Goal: Transaction & Acquisition: Subscribe to service/newsletter

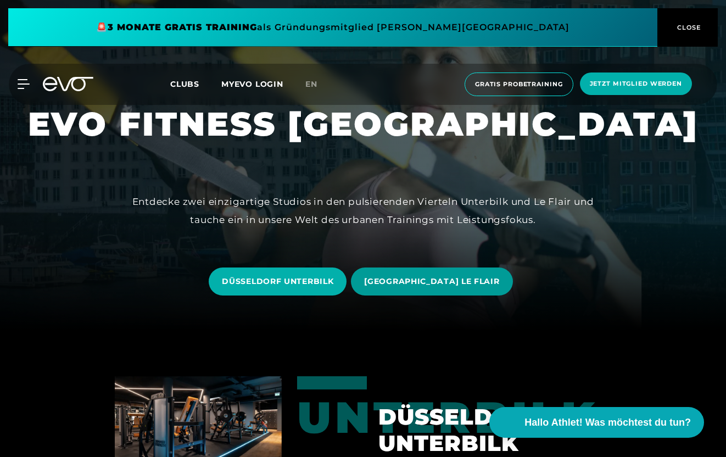
scroll to position [71, 0]
click at [454, 284] on span "[GEOGRAPHIC_DATA] LE FLAIR" at bounding box center [431, 282] width 135 height 12
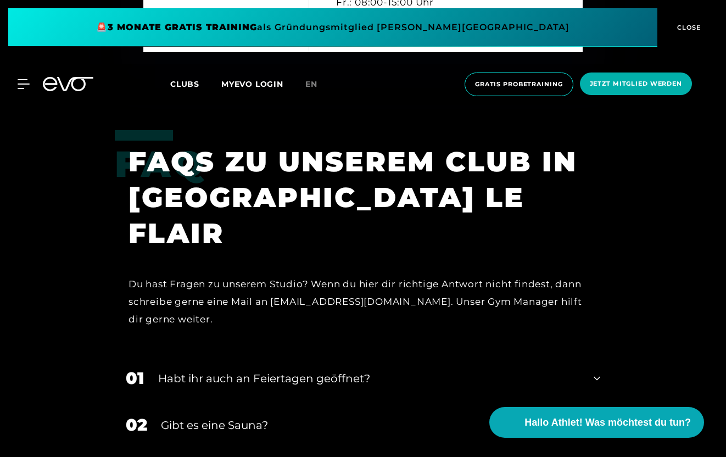
scroll to position [3360, 0]
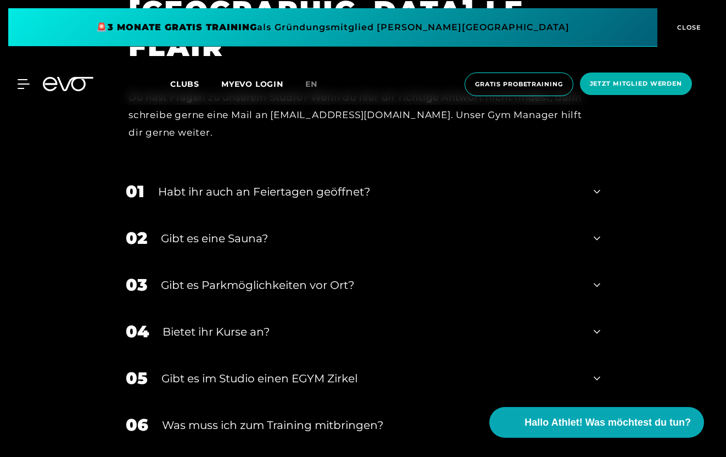
click at [295, 230] on div "Gibt es eine Sauna?" at bounding box center [370, 238] width 419 height 16
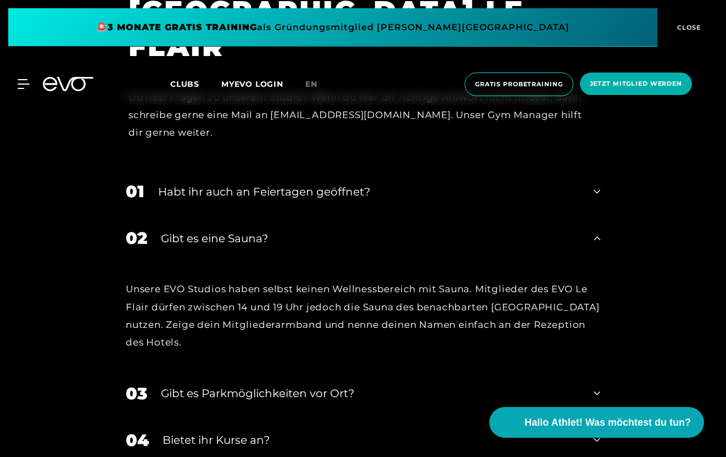
click at [295, 230] on div "Gibt es eine Sauna?" at bounding box center [370, 238] width 419 height 16
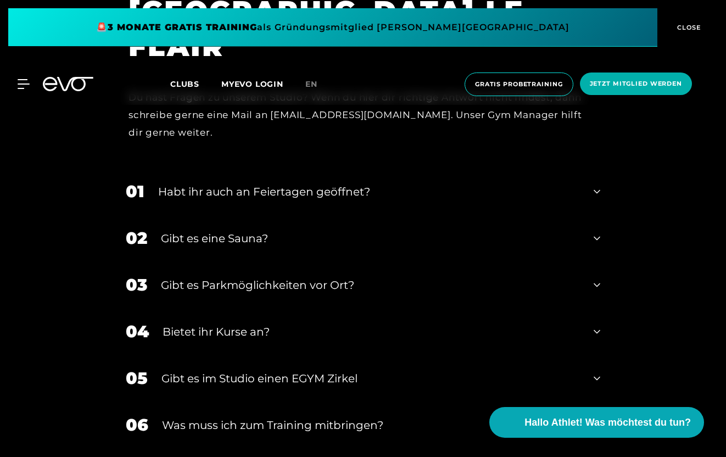
click at [318, 184] on div "Habt ihr auch an Feiertagen geöffnet?" at bounding box center [369, 192] width 422 height 16
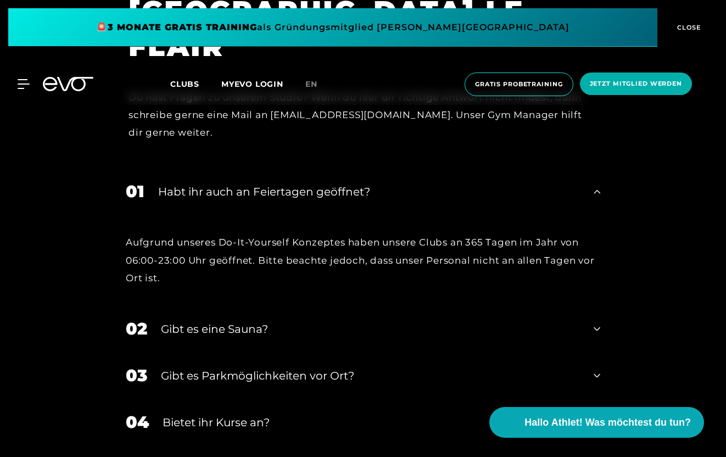
click at [318, 184] on div "Habt ihr auch an Feiertagen geöffnet?" at bounding box center [369, 192] width 422 height 16
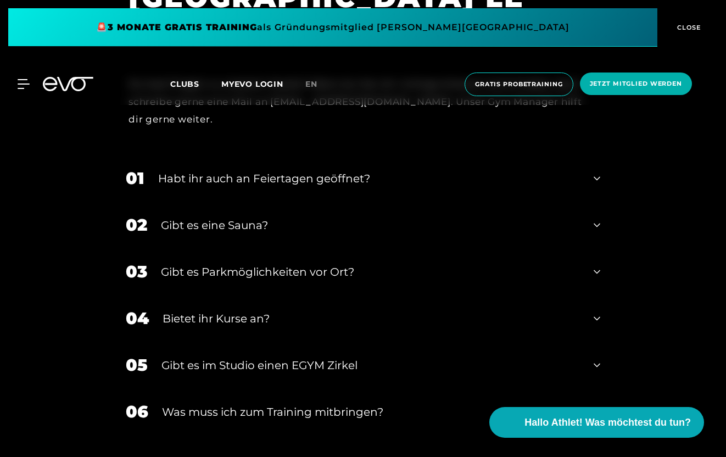
scroll to position [3380, 0]
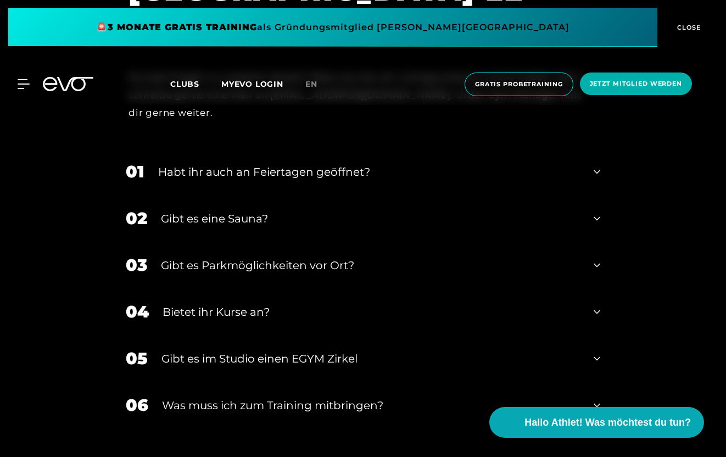
click at [312, 304] on div "Bietet ihr Kurse an?" at bounding box center [372, 312] width 418 height 16
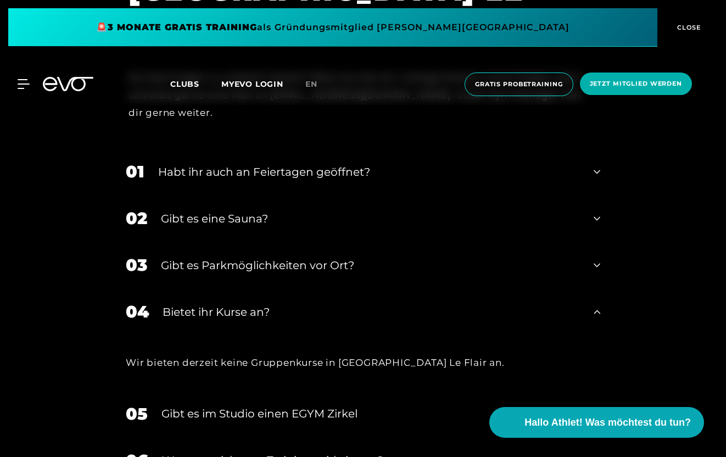
click at [312, 304] on div "Bietet ihr Kurse an?" at bounding box center [372, 312] width 418 height 16
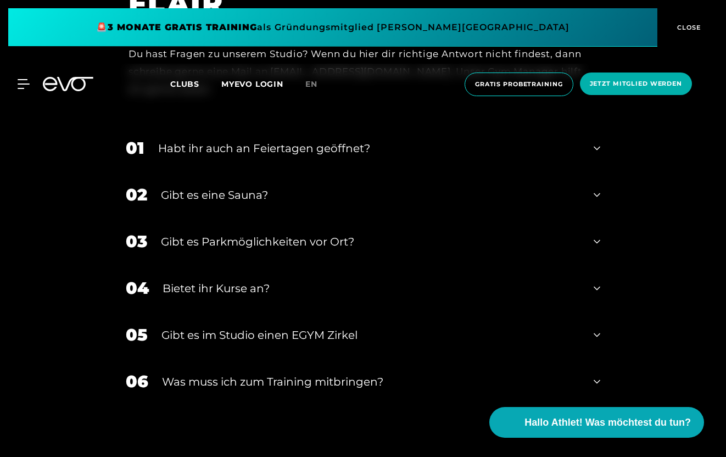
scroll to position [3414, 0]
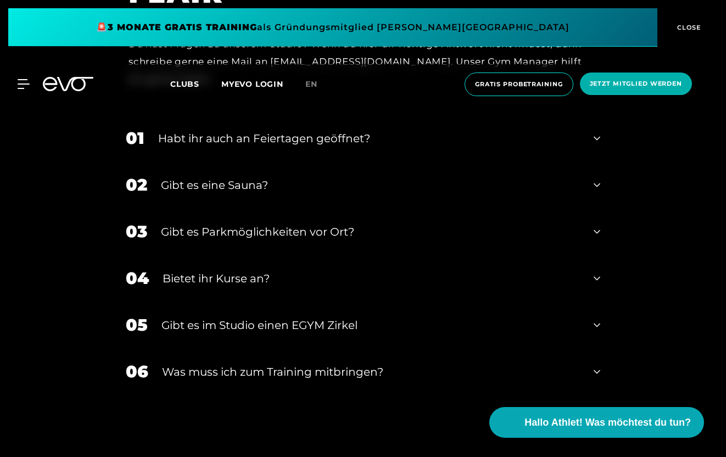
click at [321, 302] on div "05 Gibt es im Studio einen EGYM Zirkel" at bounding box center [363, 325] width 497 height 47
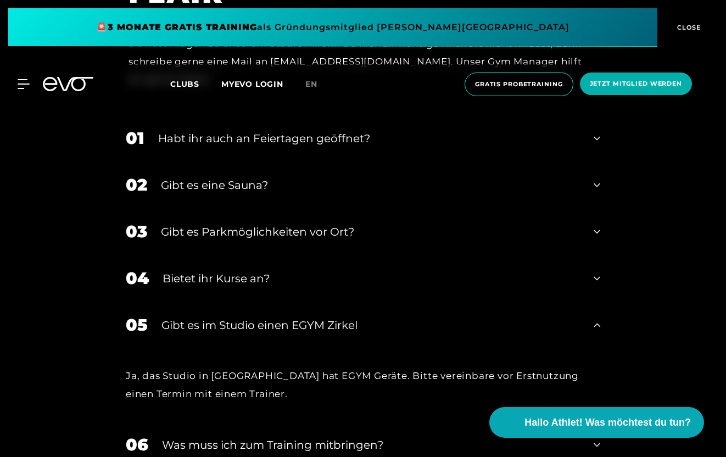
click at [321, 302] on div "05 Gibt es im Studio einen EGYM Zirkel" at bounding box center [363, 325] width 497 height 47
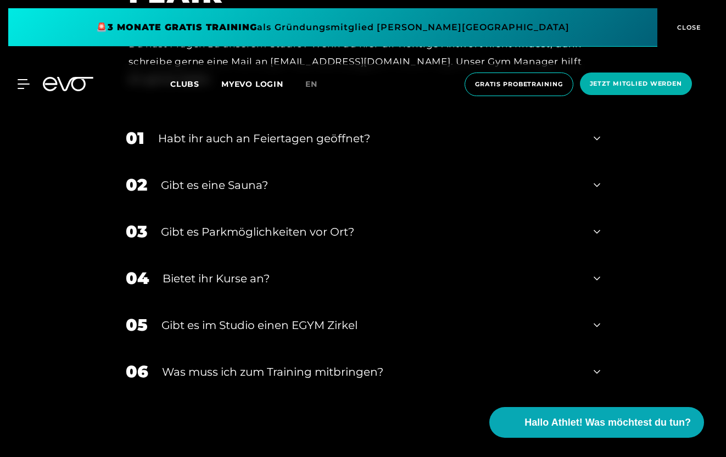
click at [334, 364] on div "Was muss ich zum Training mitbringen?" at bounding box center [371, 372] width 418 height 16
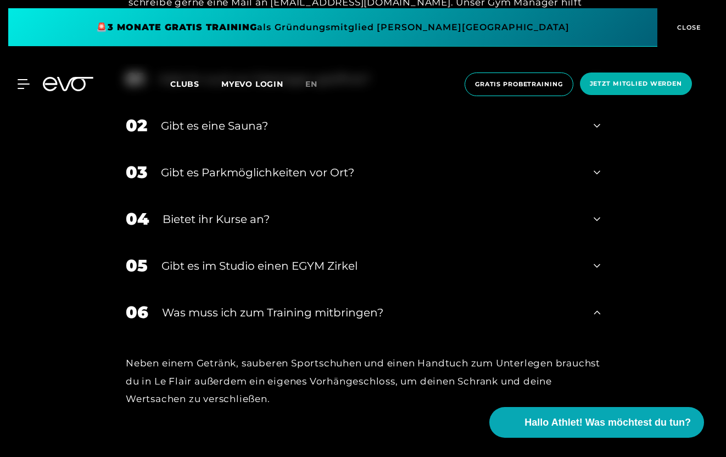
scroll to position [3474, 0]
click at [341, 288] on div "06 Was muss ich zum Training mitbringen?" at bounding box center [363, 311] width 497 height 47
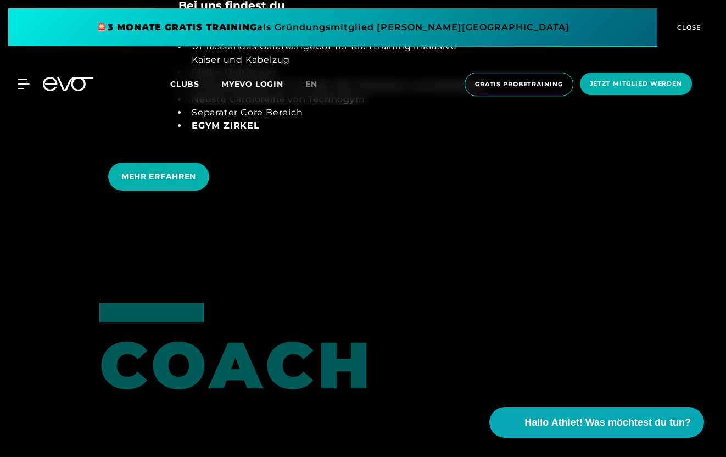
scroll to position [1850, 0]
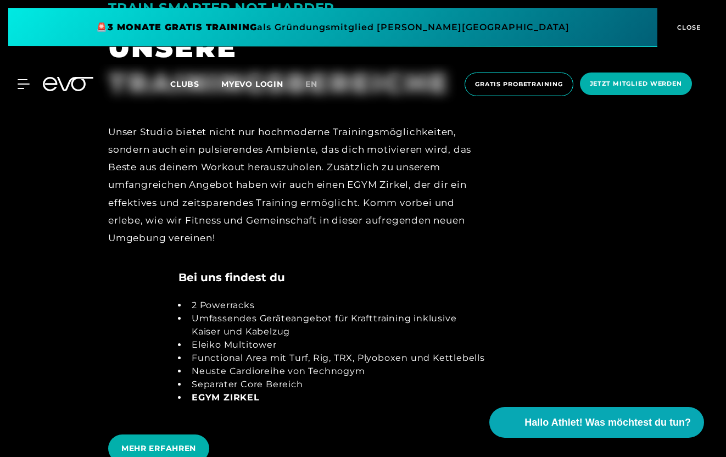
click at [265, 86] on link "MYEVO LOGIN" at bounding box center [252, 84] width 62 height 10
click at [188, 89] on div "Clubs MYEVO LOGIN" at bounding box center [237, 84] width 135 height 13
click at [38, 84] on div at bounding box center [68, 84] width 64 height 14
click at [23, 86] on icon at bounding box center [26, 84] width 16 height 10
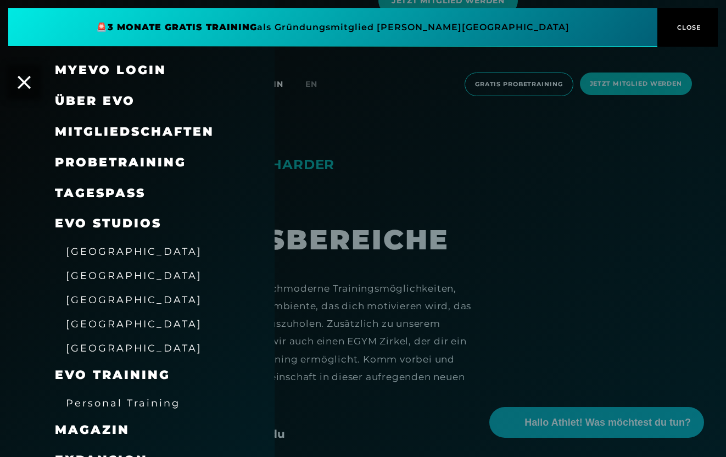
scroll to position [1692, 0]
click at [158, 135] on span "Mitgliedschaften" at bounding box center [134, 131] width 159 height 15
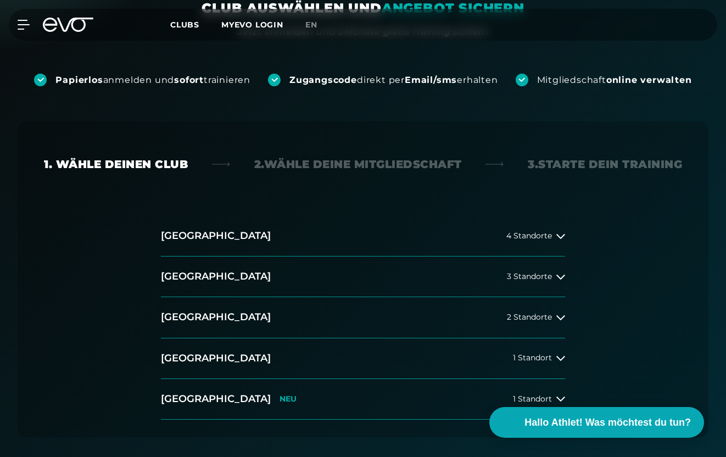
scroll to position [244, 0]
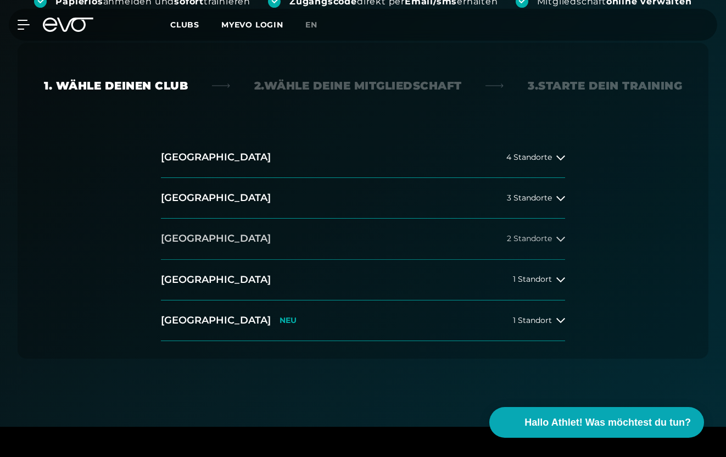
click at [383, 235] on button "Düsseldorf 2 Standorte" at bounding box center [363, 239] width 404 height 41
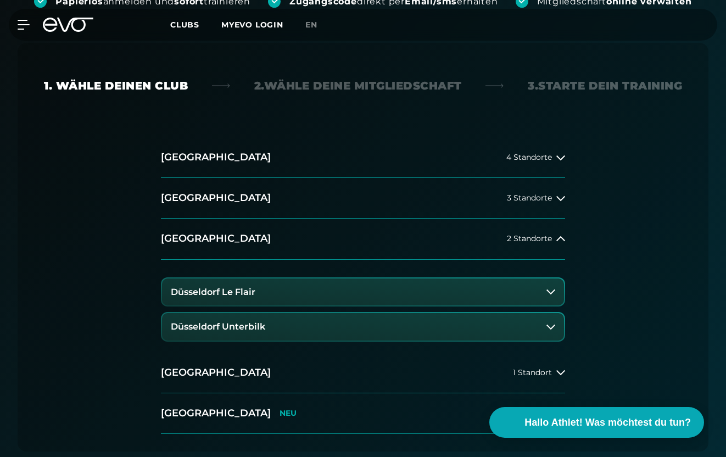
click at [346, 287] on button "Düsseldorf Le Flair" at bounding box center [363, 292] width 402 height 27
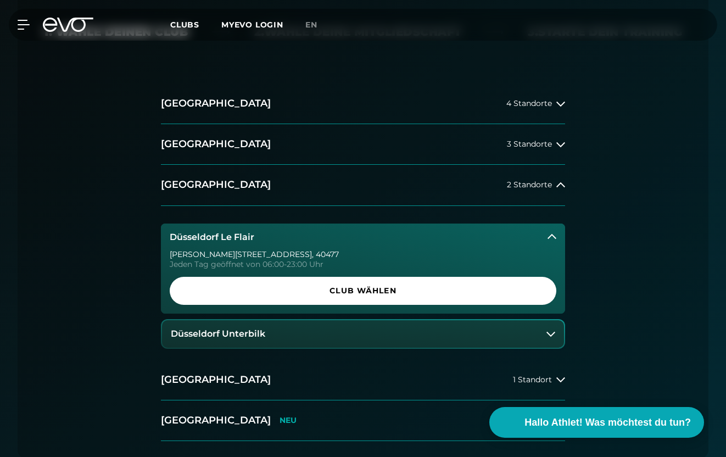
scroll to position [297, 0]
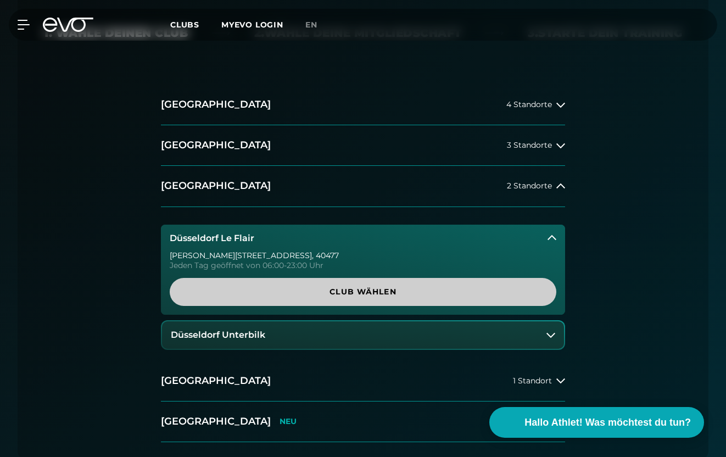
click at [367, 299] on span "Club wählen" at bounding box center [363, 292] width 387 height 28
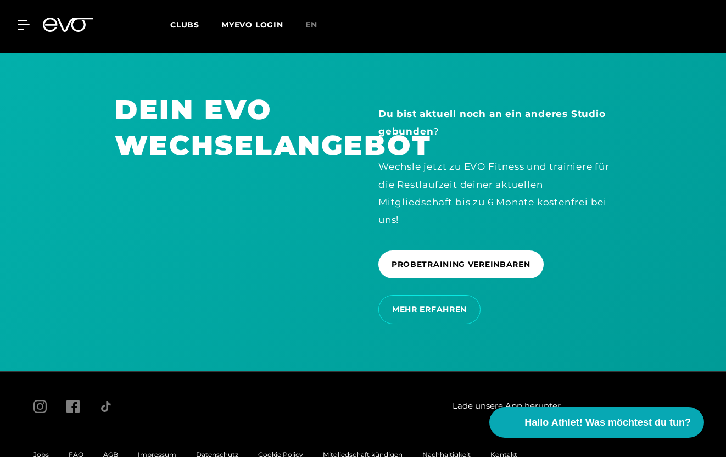
scroll to position [2329, 0]
